Goal: Task Accomplishment & Management: Use online tool/utility

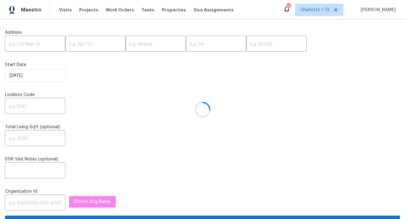
click at [31, 46] on div at bounding box center [202, 109] width 405 height 219
click at [31, 45] on input "text" at bounding box center [35, 44] width 60 height 15
paste input "5996 College Ave, San Diego, CA 92120"
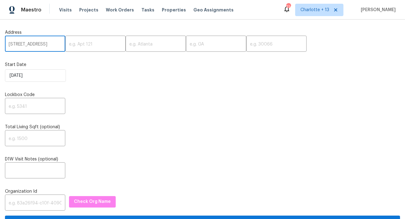
scroll to position [0, 33]
click at [50, 45] on input "5996 College Ave, San Diego, CA 92120" at bounding box center [35, 44] width 60 height 15
type input "5996 College Ave, San Diego, CA"
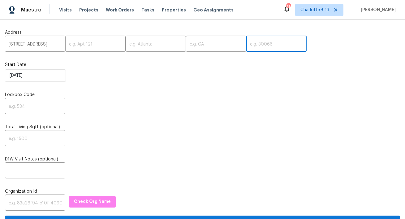
scroll to position [0, 0]
click at [246, 43] on input "text" at bounding box center [276, 44] width 60 height 15
paste input "92120"
type input "92120"
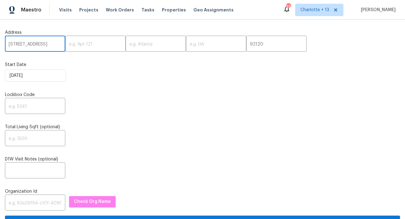
click at [45, 45] on input "5996 College Ave, San Diego, CA" at bounding box center [35, 44] width 60 height 15
click at [48, 44] on input "5996 College Ave, San Diego, CA" at bounding box center [35, 44] width 60 height 15
type input "5996 College Ave, , CA"
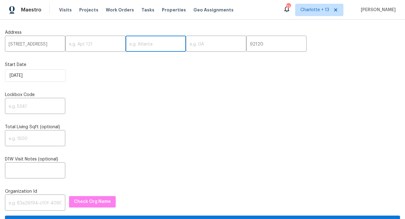
click at [130, 45] on input "text" at bounding box center [156, 44] width 60 height 15
paste input "San Diego"
type input "San Diego"
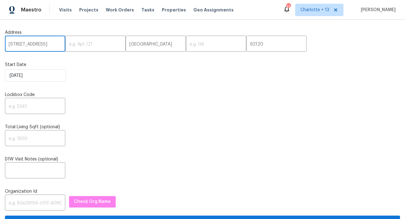
click at [51, 45] on input "5996 College Ave, , CA" at bounding box center [35, 44] width 60 height 15
type input "5996 College Ave, ,"
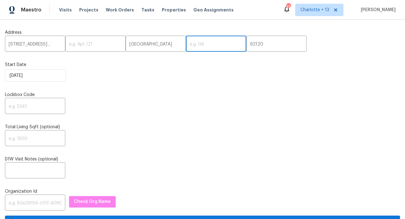
click at [186, 43] on input "text" at bounding box center [216, 44] width 60 height 15
paste input "CA"
type input "CA"
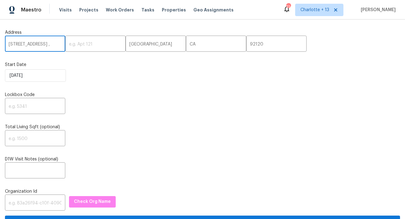
click at [47, 43] on input "5996 College Ave, ," at bounding box center [35, 44] width 60 height 15
type input "5996 College Ave"
click at [16, 107] on input "text" at bounding box center [35, 106] width 60 height 15
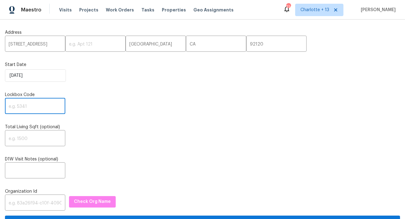
paste input "1793"
type input "1793"
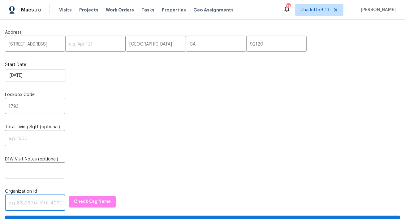
click at [34, 201] on input "text" at bounding box center [35, 203] width 60 height 15
paste input "1349d153-b359-4f9b-b4dd-758ff939cc37"
type input "1349d153-b359-4f9b-b4dd-758ff939cc37"
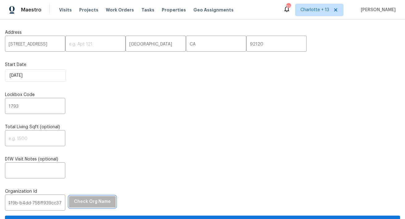
scroll to position [0, 0]
click at [86, 205] on span "Check Org Name" at bounding box center [92, 202] width 37 height 8
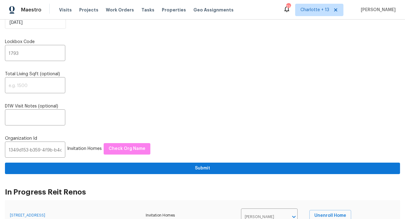
scroll to position [118, 0]
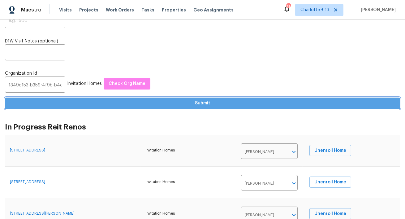
click at [220, 102] on span "Submit" at bounding box center [202, 103] width 385 height 8
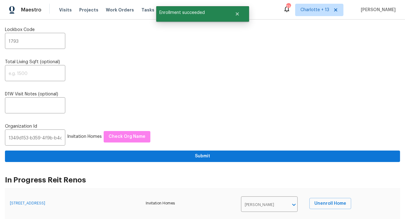
scroll to position [0, 0]
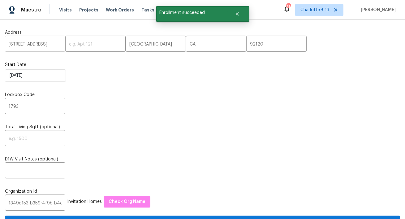
click at [30, 44] on input "5996 College Ave" at bounding box center [35, 44] width 60 height 15
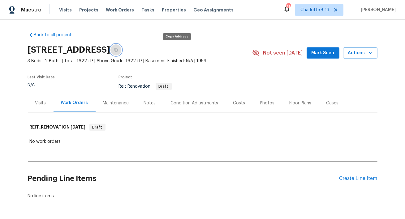
click at [122, 52] on button "button" at bounding box center [115, 49] width 11 height 11
click at [171, 104] on div "Condition Adjustments" at bounding box center [195, 103] width 48 height 6
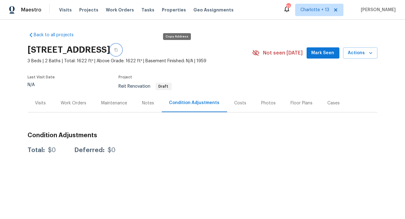
click at [118, 49] on icon "button" at bounding box center [115, 49] width 3 height 3
click at [66, 11] on span "Visits" at bounding box center [65, 10] width 13 height 6
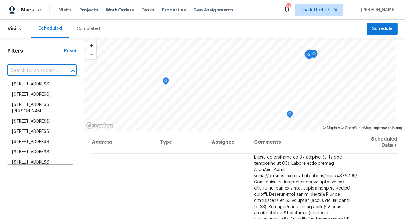
click at [56, 73] on input "text" at bounding box center [33, 71] width 52 height 10
paste input "[STREET_ADDRESS]"
type input "[STREET_ADDRESS]"
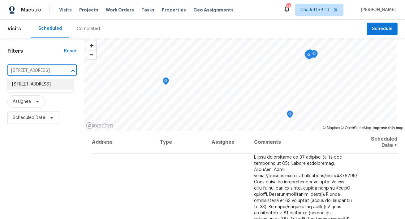
click at [46, 83] on li "710 NW 176th Ter, Miami, FL 33169" at bounding box center [40, 84] width 67 height 10
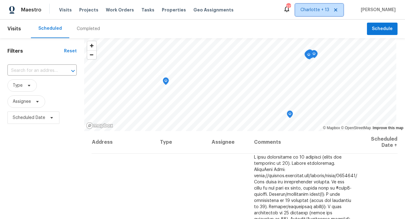
click at [338, 12] on icon at bounding box center [335, 9] width 5 height 5
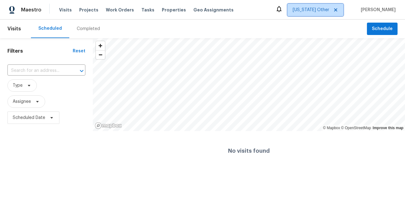
click at [326, 9] on span "[US_STATE] Other" at bounding box center [311, 10] width 37 height 6
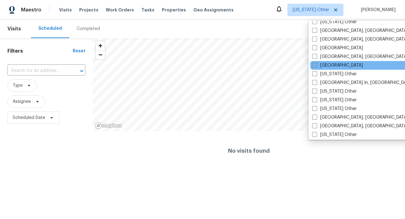
scroll to position [405, 0]
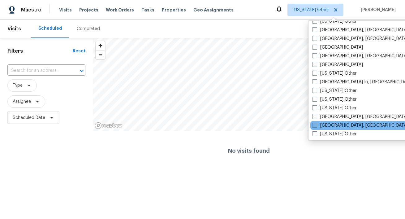
click at [332, 124] on label "[GEOGRAPHIC_DATA], [GEOGRAPHIC_DATA]" at bounding box center [360, 125] width 96 height 6
click at [316, 124] on input "[GEOGRAPHIC_DATA], [GEOGRAPHIC_DATA]" at bounding box center [314, 124] width 4 height 4
checkbox input "true"
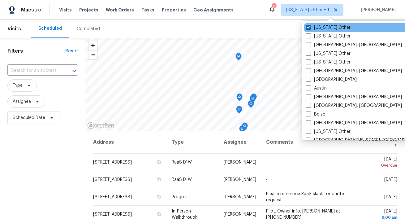
click at [324, 29] on label "Alabama Other" at bounding box center [328, 27] width 45 height 6
click at [310, 28] on input "Alabama Other" at bounding box center [308, 26] width 4 height 4
checkbox input "false"
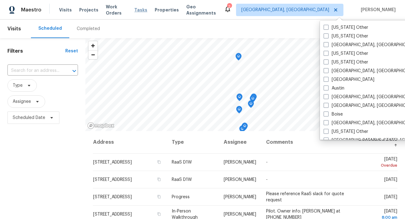
click at [139, 9] on span "Tasks" at bounding box center [140, 10] width 13 height 4
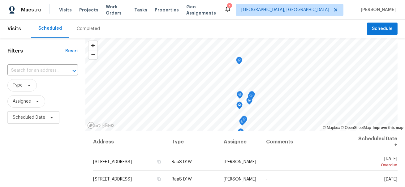
click at [162, 6] on div "Visits Projects Work Orders Tasks Properties Geo Assignments" at bounding box center [141, 10] width 165 height 12
click at [162, 10] on span "Properties" at bounding box center [167, 10] width 24 height 6
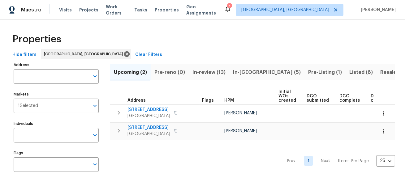
click at [349, 74] on span "Listed (8)" at bounding box center [361, 72] width 24 height 9
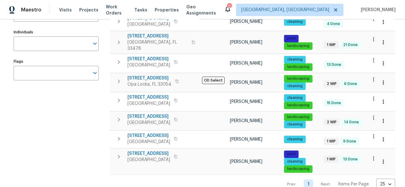
scroll to position [100, 0]
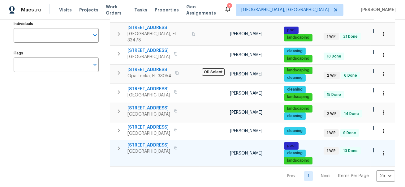
click at [137, 142] on span "232 NW 25th St" at bounding box center [148, 145] width 43 height 6
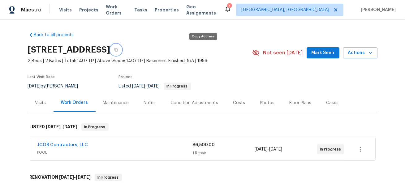
click at [118, 50] on icon "button" at bounding box center [115, 49] width 3 height 3
click at [156, 11] on span "Properties" at bounding box center [167, 10] width 24 height 6
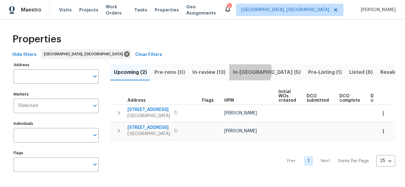
click at [246, 71] on span "In-reno (5)" at bounding box center [267, 72] width 68 height 9
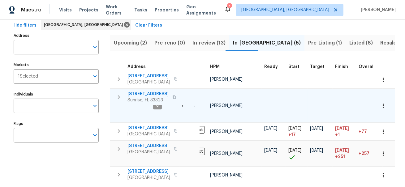
scroll to position [0, 44]
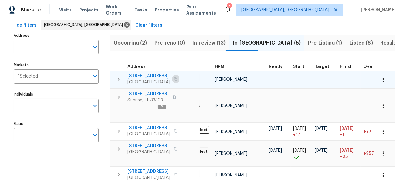
click at [178, 80] on button "button" at bounding box center [175, 79] width 7 height 9
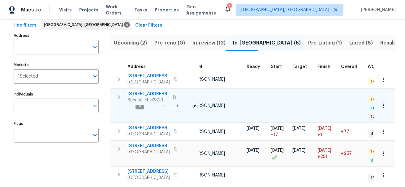
scroll to position [0, 67]
click at [148, 93] on span "[STREET_ADDRESS]" at bounding box center [147, 94] width 41 height 6
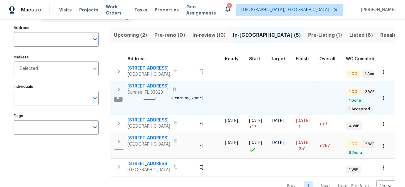
scroll to position [37, 0]
click at [140, 85] on span "[STREET_ADDRESS]" at bounding box center [147, 86] width 41 height 6
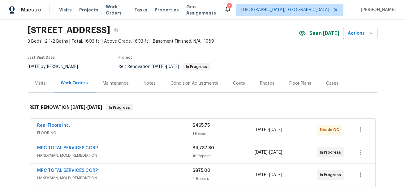
scroll to position [96, 0]
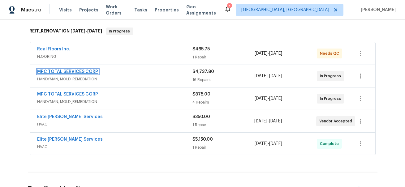
click at [81, 71] on link "MPC TOTAL SERVICES CORP" at bounding box center [67, 72] width 61 height 4
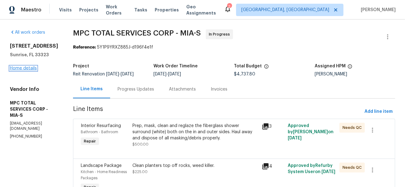
click at [32, 67] on link "Home details" at bounding box center [23, 68] width 27 height 4
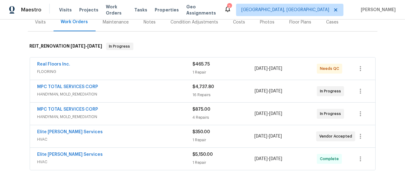
scroll to position [83, 0]
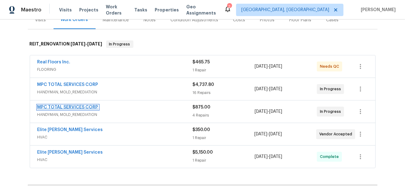
click at [85, 106] on link "MPC TOTAL SERVICES CORP" at bounding box center [67, 107] width 61 height 4
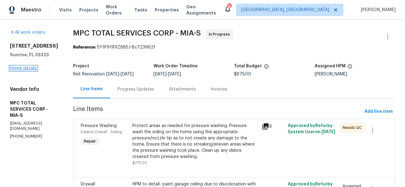
click at [30, 67] on link "Home details" at bounding box center [23, 68] width 27 height 4
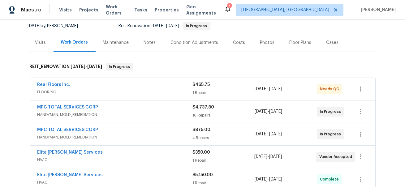
scroll to position [67, 0]
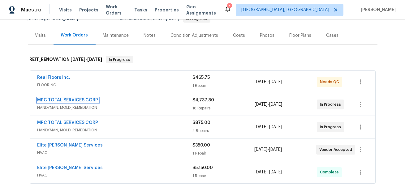
click at [71, 98] on link "MPC TOTAL SERVICES CORP" at bounding box center [67, 100] width 61 height 4
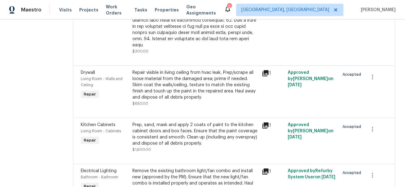
scroll to position [794, 0]
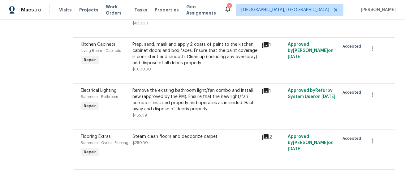
click at [268, 42] on icon at bounding box center [265, 45] width 6 height 6
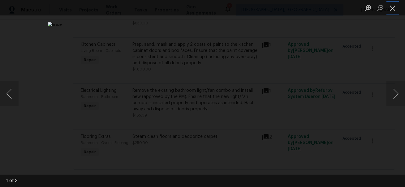
click at [397, 12] on button "Close lightbox" at bounding box center [392, 7] width 12 height 11
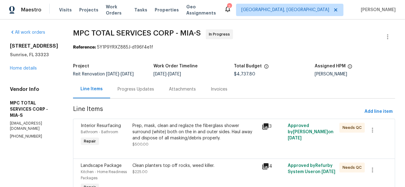
scroll to position [0, 0]
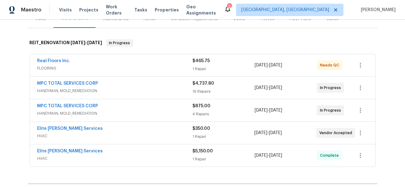
scroll to position [82, 0]
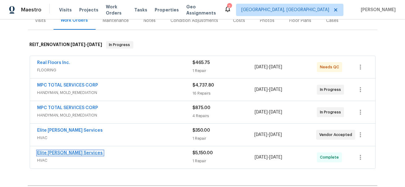
click at [42, 153] on link "Elite [PERSON_NAME] Services" at bounding box center [70, 153] width 66 height 4
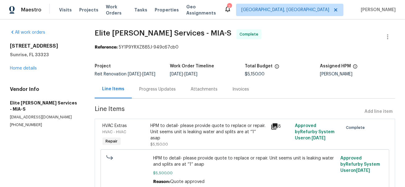
click at [93, 32] on div "All work orders [STREET_ADDRESS] Home details Vendor Info Elite [PERSON_NAME] S…" at bounding box center [202, 136] width 405 height 234
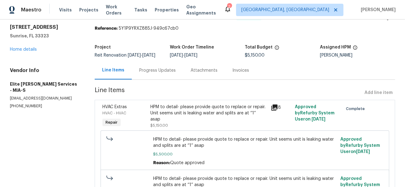
scroll to position [18, 0]
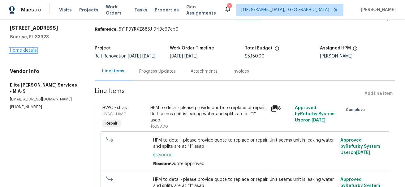
click at [19, 49] on link "Home details" at bounding box center [23, 50] width 27 height 4
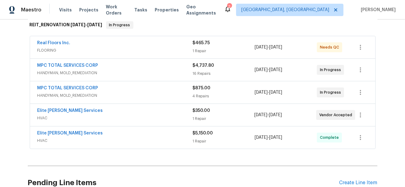
scroll to position [107, 0]
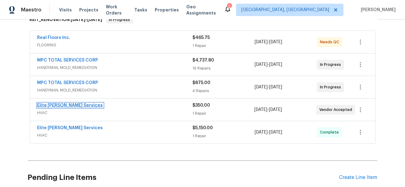
click at [67, 106] on link "Elite [PERSON_NAME] Services" at bounding box center [70, 105] width 66 height 4
